Goal: Task Accomplishment & Management: Use online tool/utility

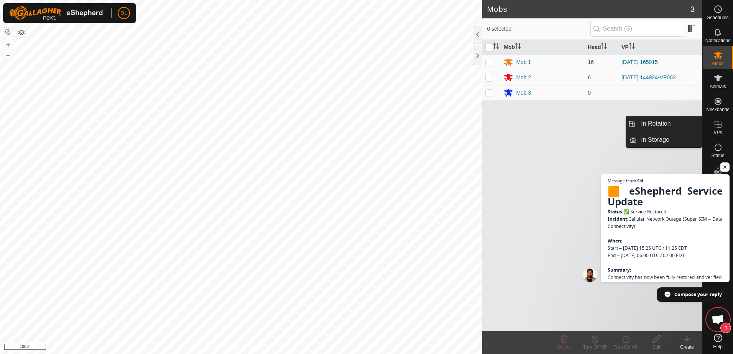
click at [718, 128] on icon at bounding box center [717, 124] width 9 height 9
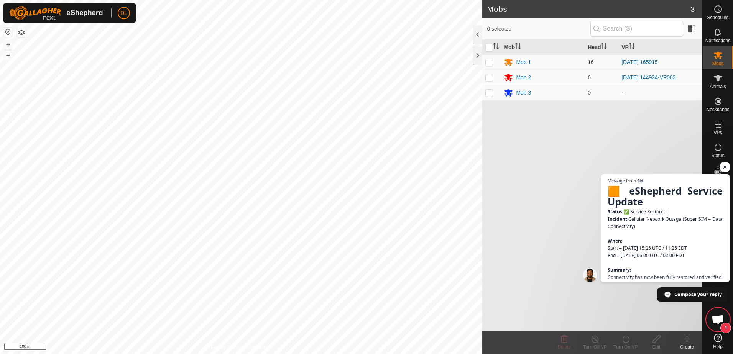
drag, startPoint x: 726, startPoint y: 166, endPoint x: 723, endPoint y: 151, distance: 15.3
click at [726, 166] on span "Open chat" at bounding box center [724, 166] width 9 height 9
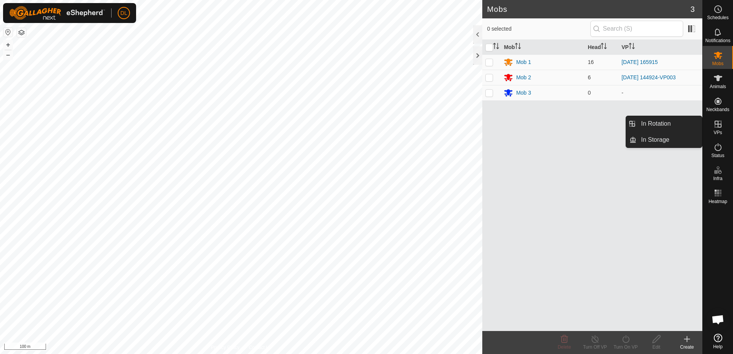
click at [716, 125] on icon at bounding box center [717, 124] width 9 height 9
click at [658, 121] on link "In Rotation" at bounding box center [669, 123] width 66 height 15
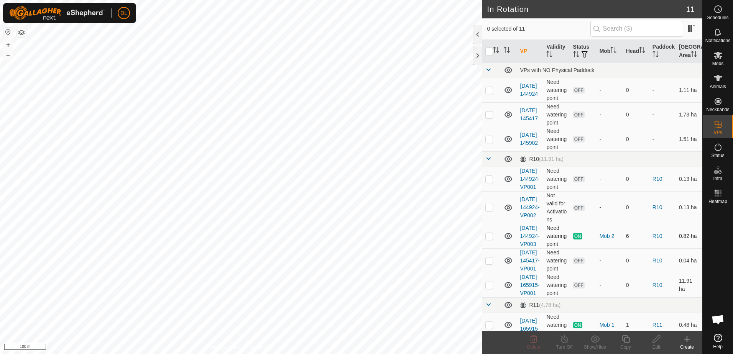
click at [508, 241] on icon at bounding box center [507, 235] width 9 height 9
drag, startPoint x: 508, startPoint y: 247, endPoint x: 489, endPoint y: 248, distance: 18.8
click at [489, 239] on p-checkbox at bounding box center [489, 236] width 8 height 6
checkbox input "true"
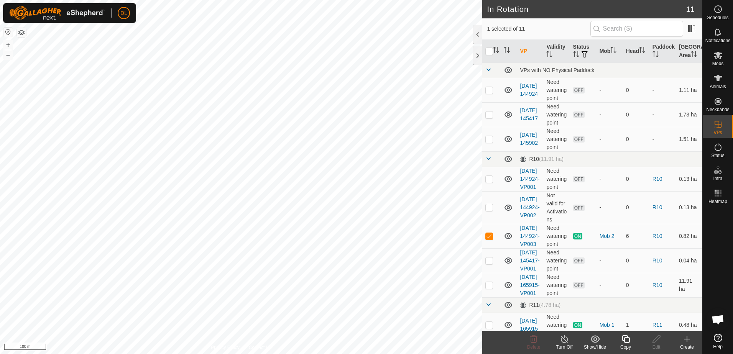
click at [624, 339] on icon at bounding box center [625, 339] width 8 height 8
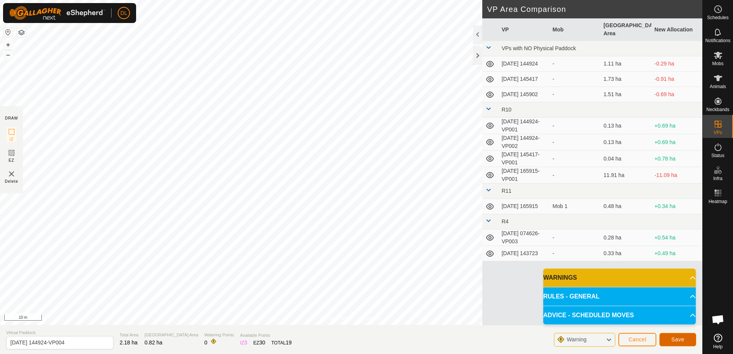
click at [676, 338] on span "Save" at bounding box center [677, 339] width 13 height 6
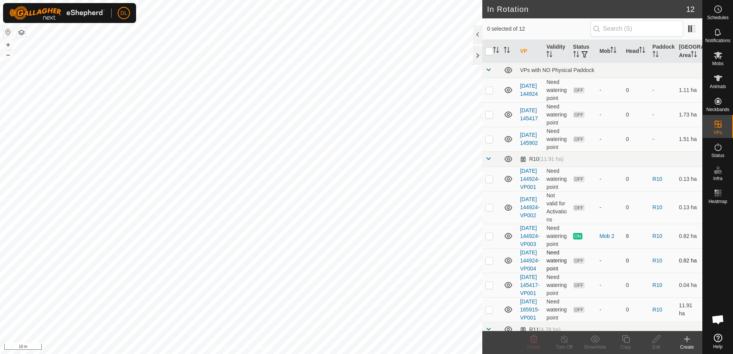
click at [508, 264] on icon at bounding box center [508, 260] width 8 height 6
click at [508, 265] on icon at bounding box center [507, 260] width 9 height 9
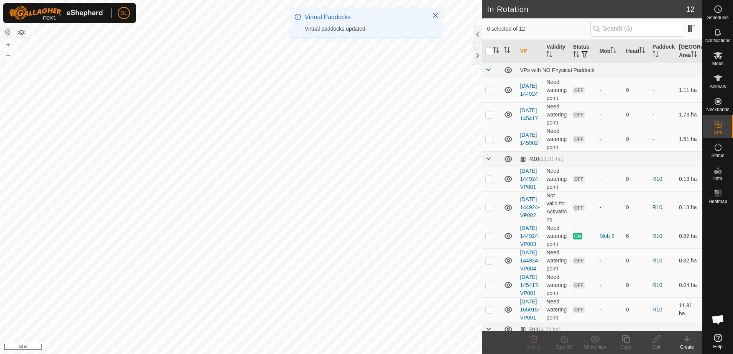
click at [490, 264] on p-checkbox at bounding box center [489, 260] width 8 height 6
checkbox input "true"
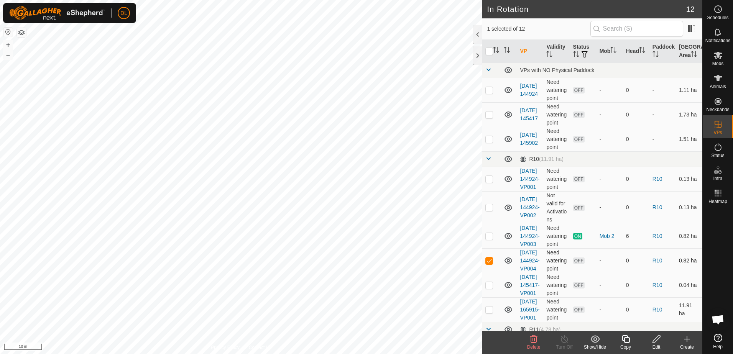
click at [528, 272] on link "[DATE] 144924-VP004" at bounding box center [530, 260] width 20 height 22
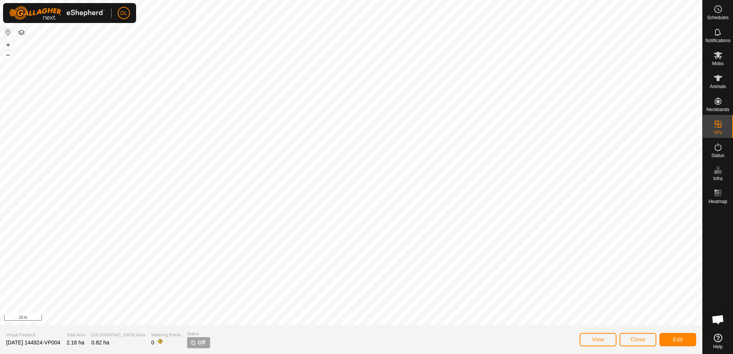
click at [33, 343] on span "[DATE] 144924-VP004" at bounding box center [33, 342] width 54 height 6
click at [47, 343] on span "[DATE] 144924-VP004" at bounding box center [33, 342] width 54 height 6
click at [49, 343] on span "[DATE] 144924-VP004" at bounding box center [33, 342] width 54 height 6
drag, startPoint x: 49, startPoint y: 343, endPoint x: 61, endPoint y: 341, distance: 11.9
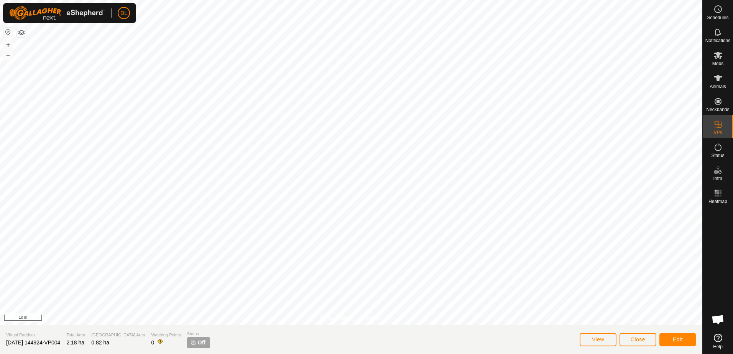
click at [60, 341] on span "[DATE] 144924-VP004" at bounding box center [33, 342] width 54 height 6
click at [60, 342] on span "[DATE] 144924-VP004" at bounding box center [33, 342] width 54 height 6
click at [60, 341] on span "[DATE] 144924-VP004" at bounding box center [33, 342] width 54 height 6
click at [675, 339] on span "Edit" at bounding box center [677, 339] width 10 height 6
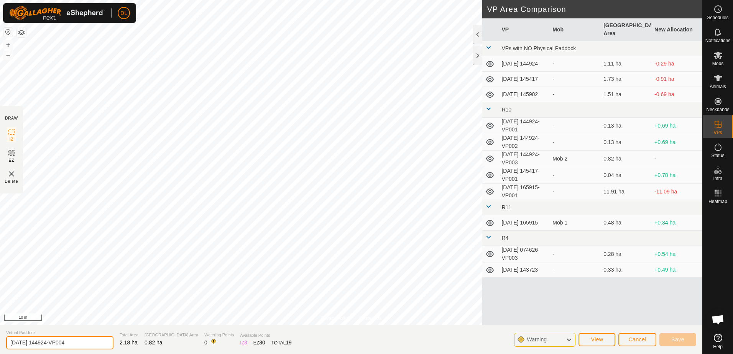
drag, startPoint x: 79, startPoint y: 342, endPoint x: 8, endPoint y: 342, distance: 71.3
click at [8, 342] on input "[DATE] 144924-VP004" at bounding box center [59, 342] width 107 height 13
type input "[DATE] R9 Boundary"
click at [680, 339] on span "Save" at bounding box center [677, 339] width 13 height 6
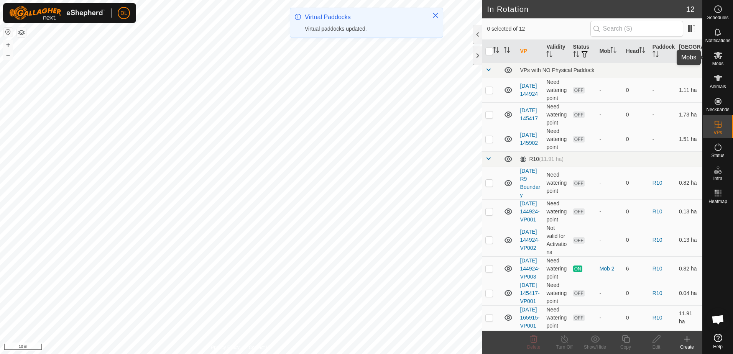
click at [720, 54] on icon at bounding box center [717, 55] width 8 height 7
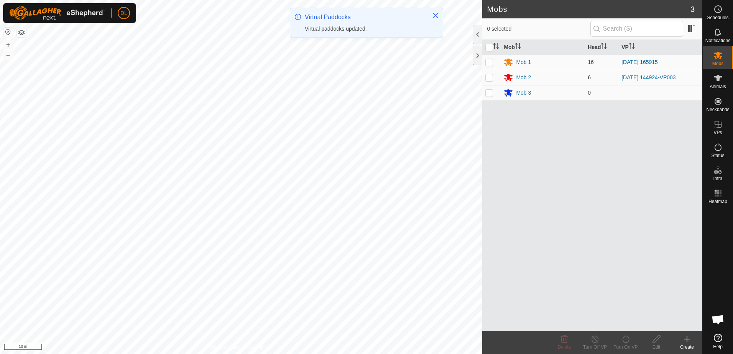
click at [490, 78] on p-checkbox at bounding box center [489, 77] width 8 height 6
checkbox input "true"
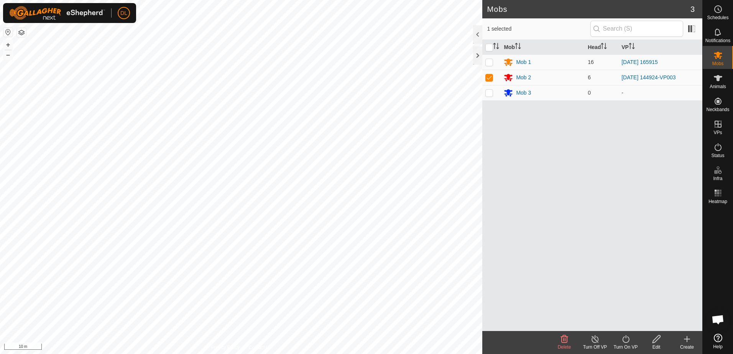
click at [628, 348] on div "Turn On VP" at bounding box center [625, 347] width 31 height 7
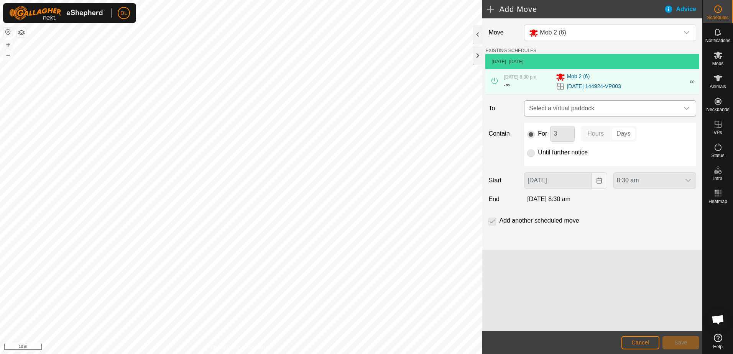
click at [689, 116] on div "dropdown trigger" at bounding box center [686, 108] width 15 height 15
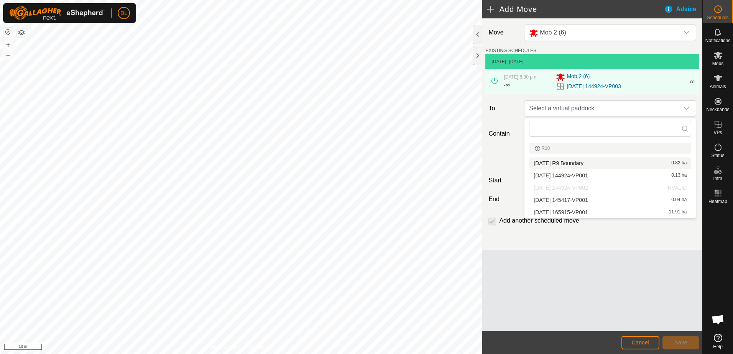
click at [577, 165] on li "[DATE] R9 Boundary 0.82 ha" at bounding box center [610, 162] width 162 height 11
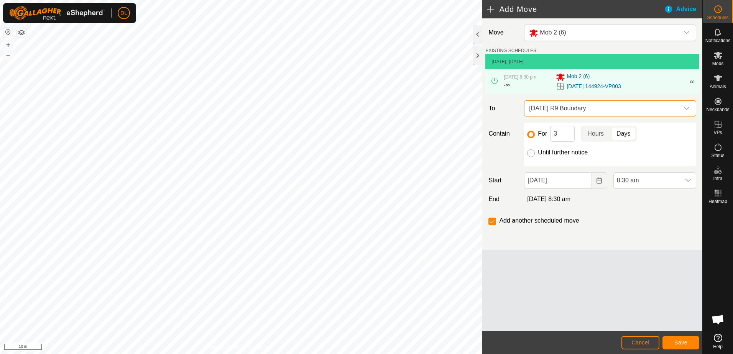
click at [533, 153] on input "Until further notice" at bounding box center [531, 153] width 8 height 8
radio input "true"
checkbox input "false"
click at [681, 345] on span "Save" at bounding box center [680, 342] width 13 height 6
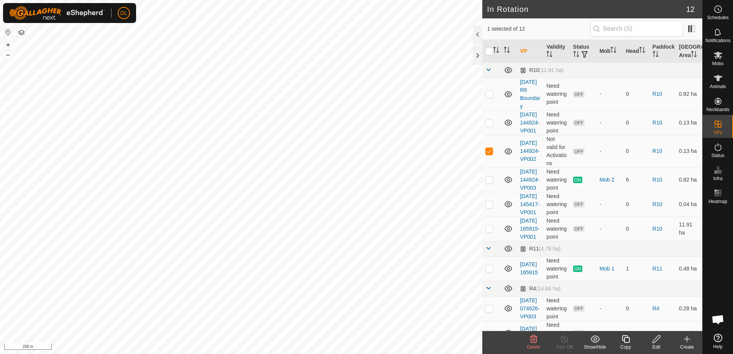
checkbox input "false"
click at [490, 232] on p-checkbox at bounding box center [489, 229] width 8 height 6
checkbox input "false"
